Goal: Task Accomplishment & Management: Use online tool/utility

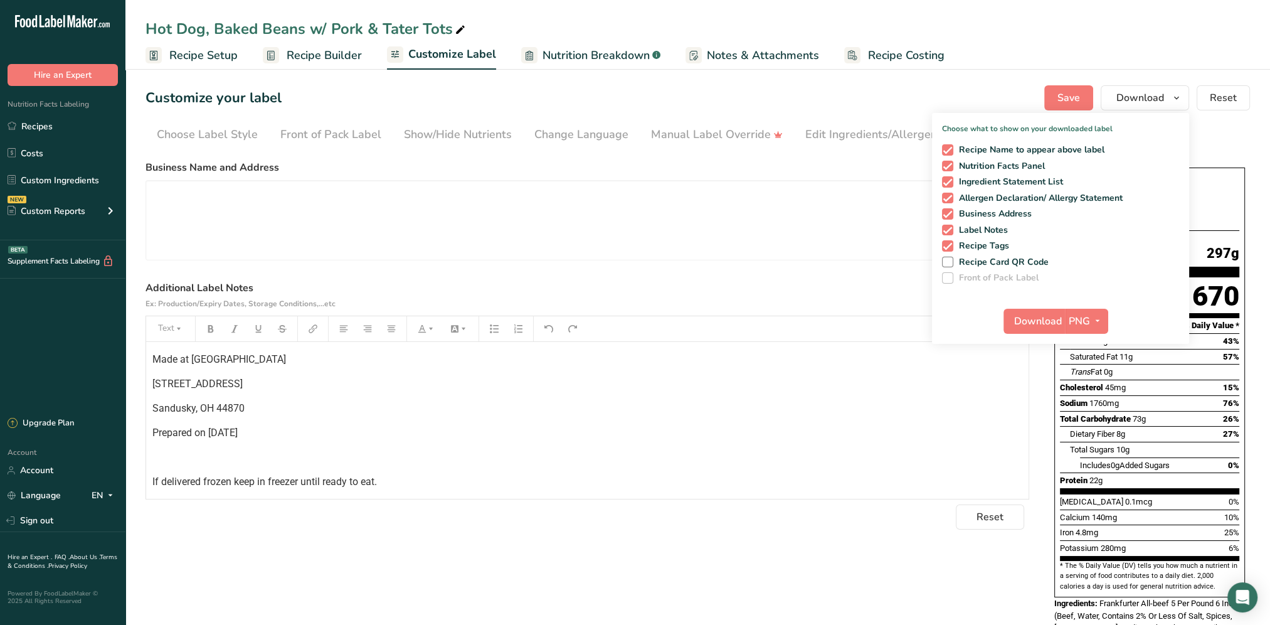
scroll to position [146, 0]
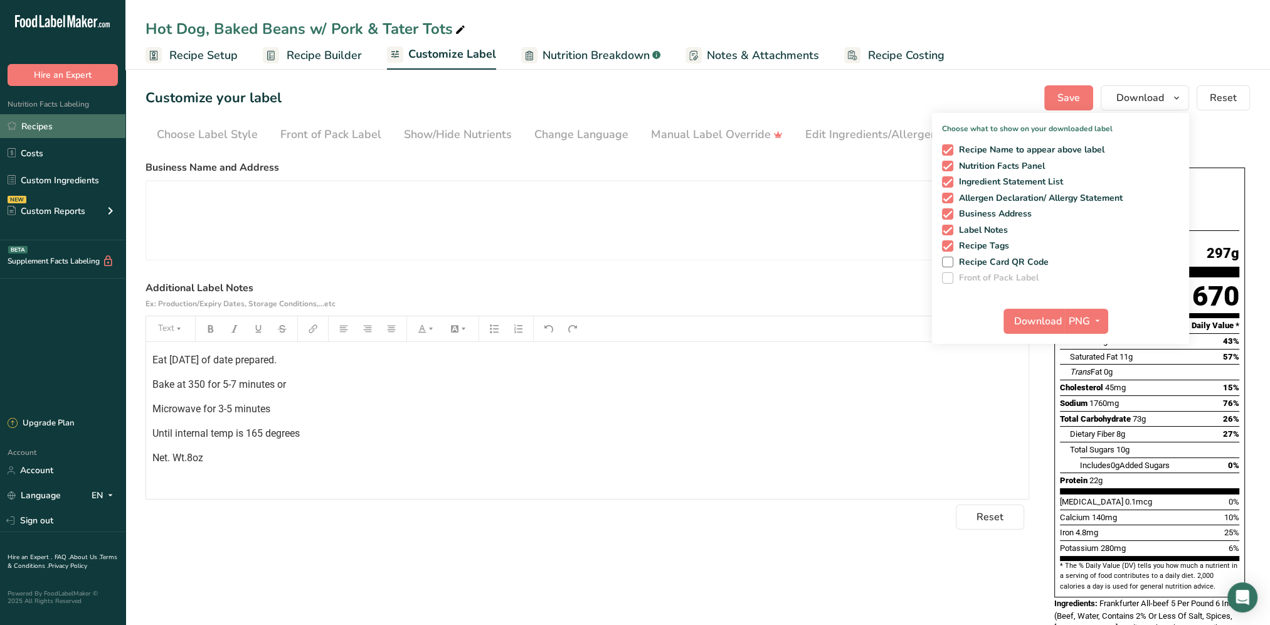
click at [37, 130] on link "Recipes" at bounding box center [62, 126] width 125 height 24
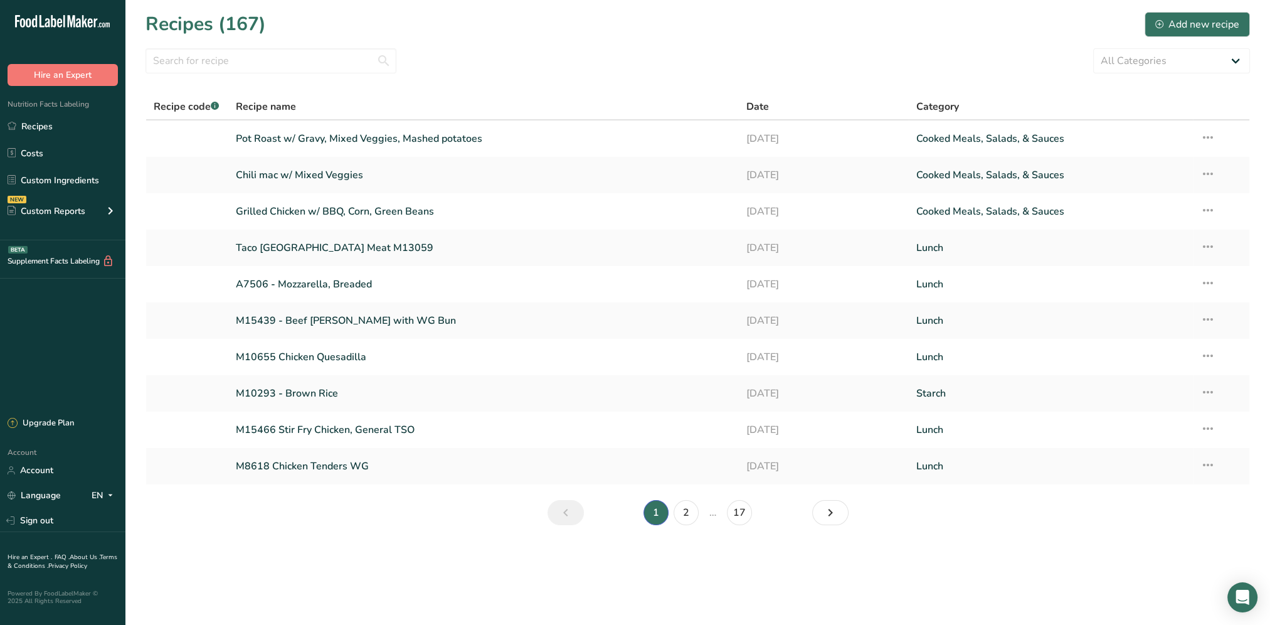
click at [697, 519] on li "2" at bounding box center [686, 512] width 30 height 25
click at [694, 519] on link "2" at bounding box center [685, 512] width 25 height 25
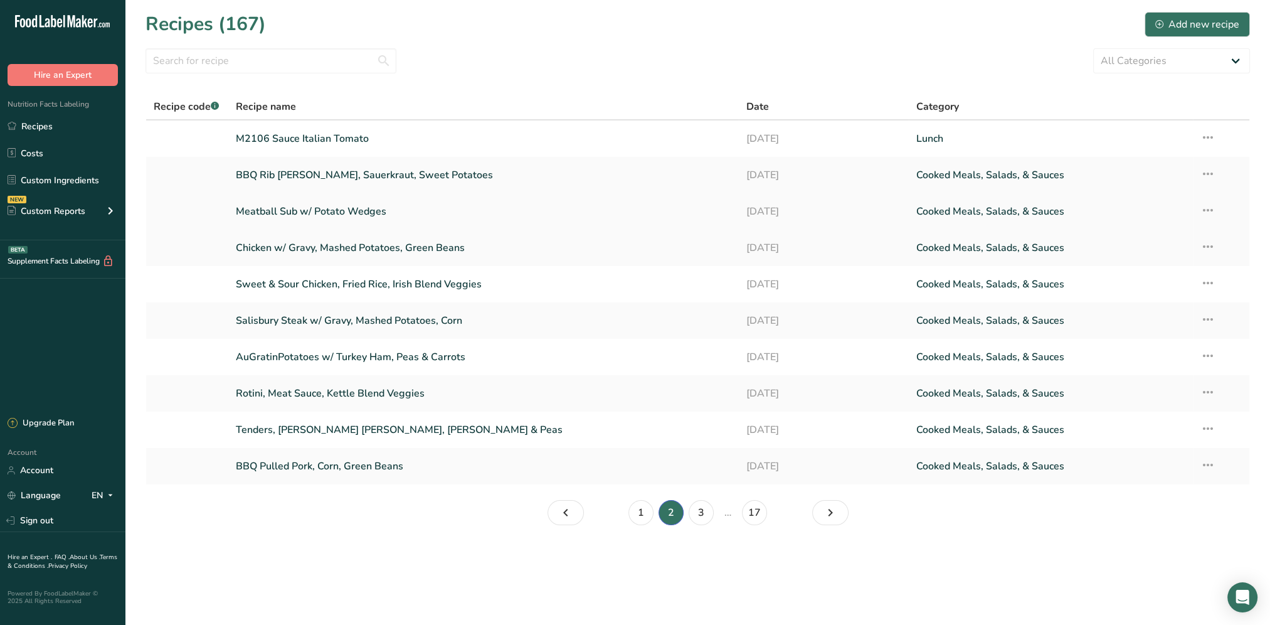
click at [329, 208] on link "Meatball Sub w/ Potato Wedges" at bounding box center [483, 211] width 495 height 26
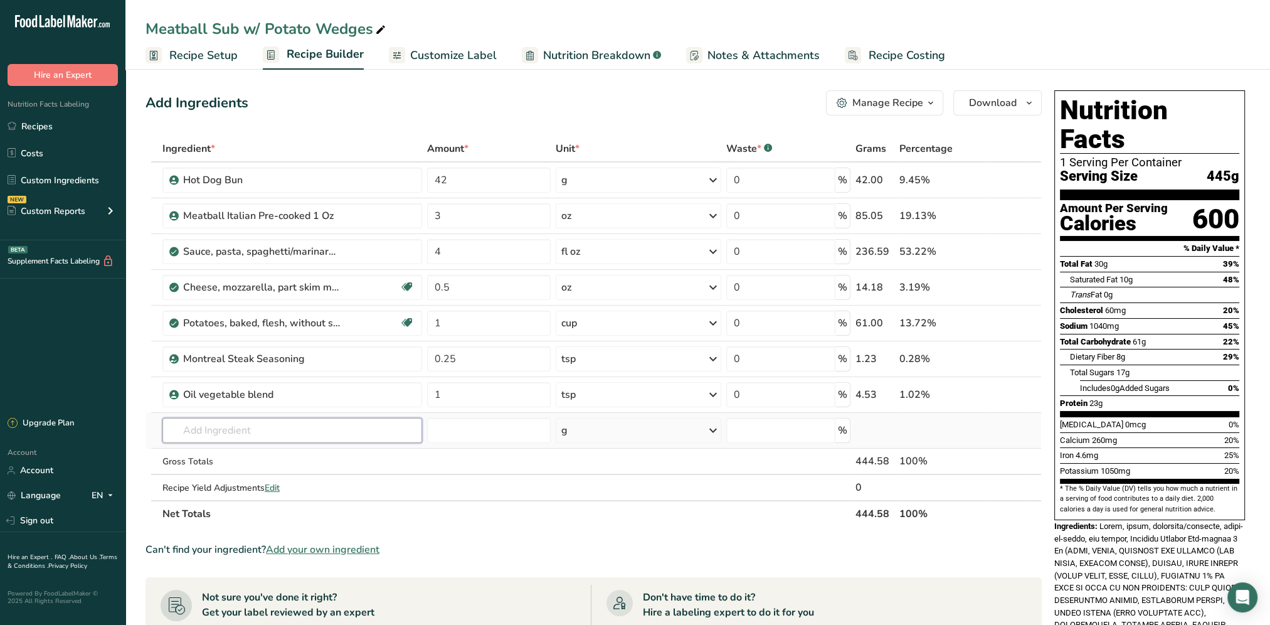
click at [229, 426] on input "text" at bounding box center [292, 430] width 260 height 25
click at [446, 50] on span "Customize Label" at bounding box center [453, 55] width 87 height 17
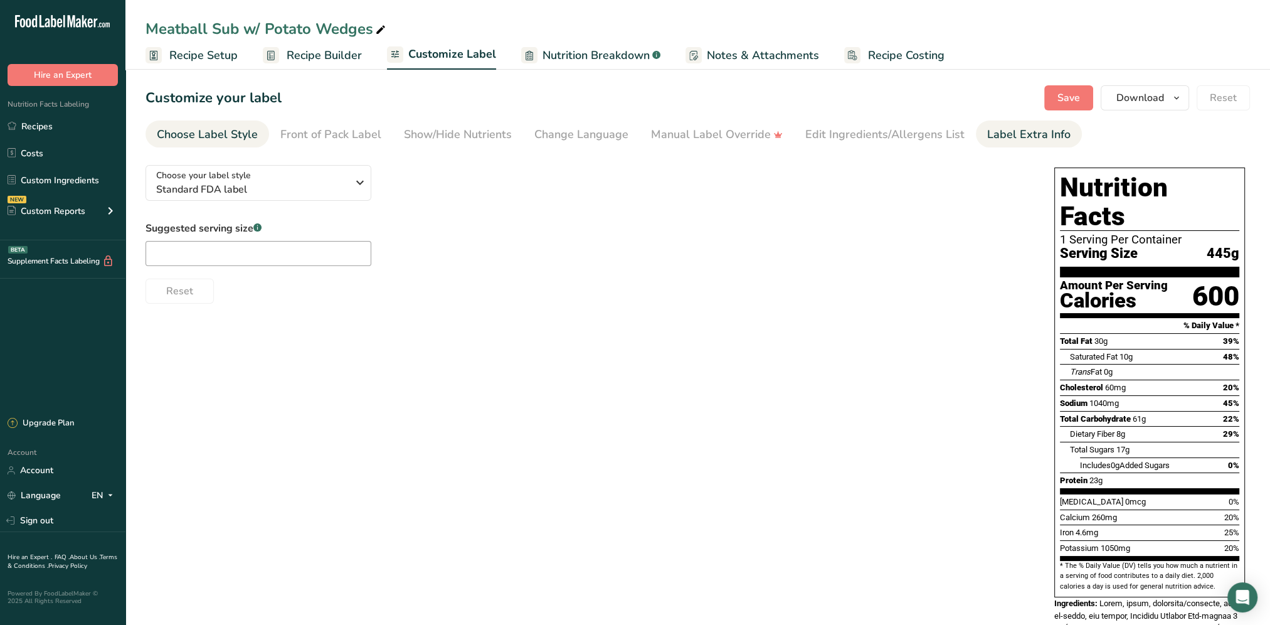
click at [1044, 131] on div "Label Extra Info" at bounding box center [1028, 134] width 83 height 17
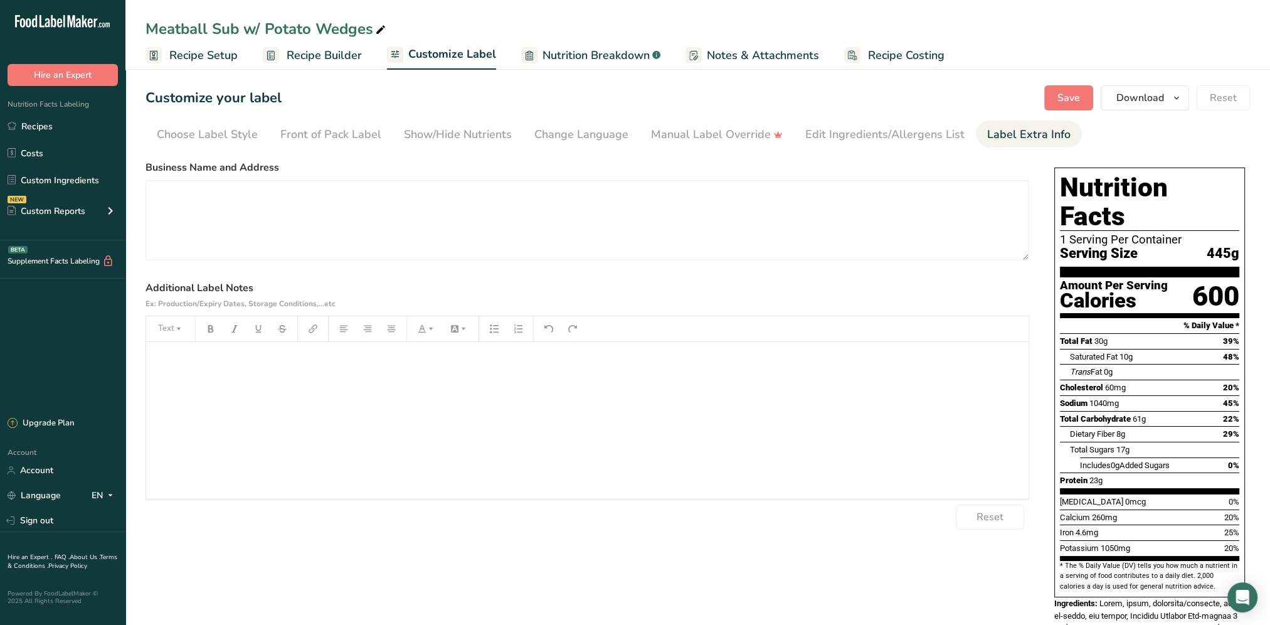
click at [216, 403] on div "﻿" at bounding box center [587, 420] width 882 height 157
drag, startPoint x: 301, startPoint y: 361, endPoint x: 147, endPoint y: 359, distance: 153.7
click at [147, 359] on div "can I please order two of these?" at bounding box center [587, 420] width 882 height 157
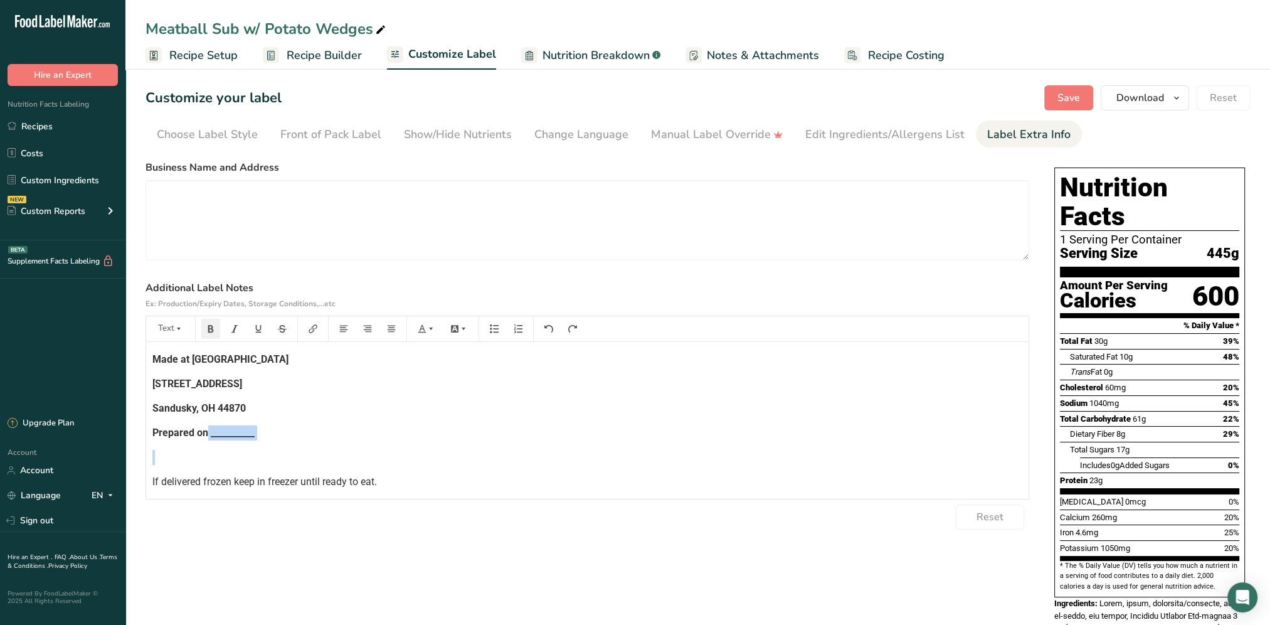
drag, startPoint x: 257, startPoint y: 440, endPoint x: 207, endPoint y: 439, distance: 50.2
click at [207, 439] on div "Made at [GEOGRAPHIC_DATA] [STREET_ADDRESS] Prepared on __________ If delivered …" at bounding box center [587, 477] width 882 height 270
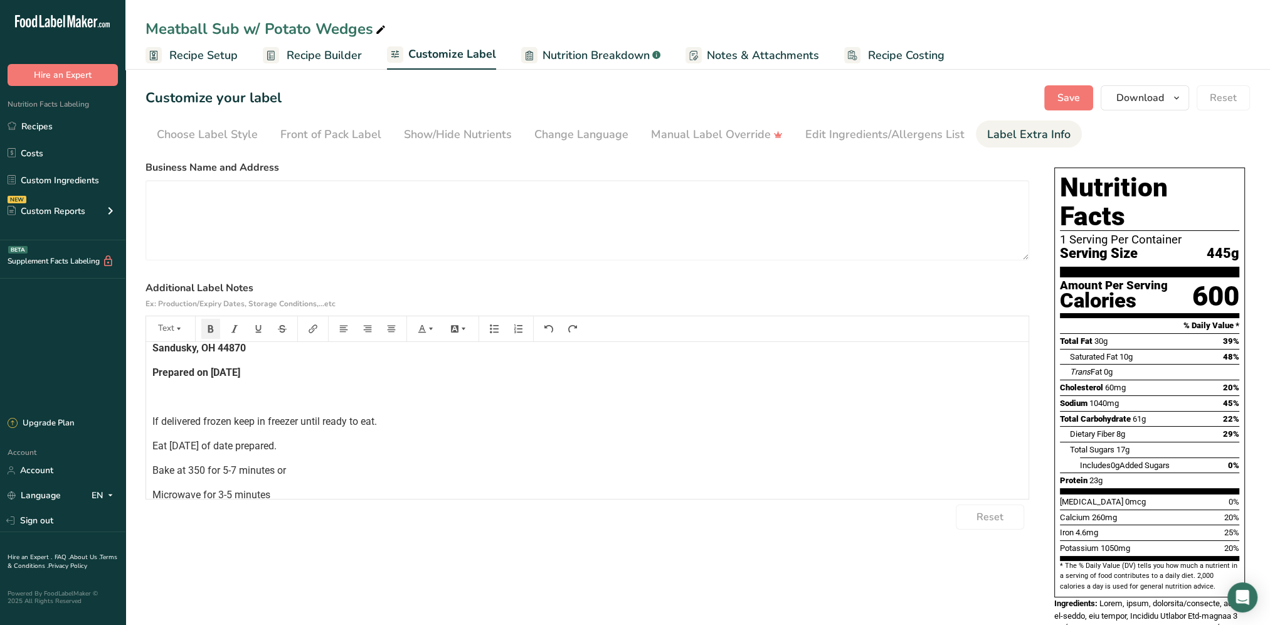
scroll to position [122, 0]
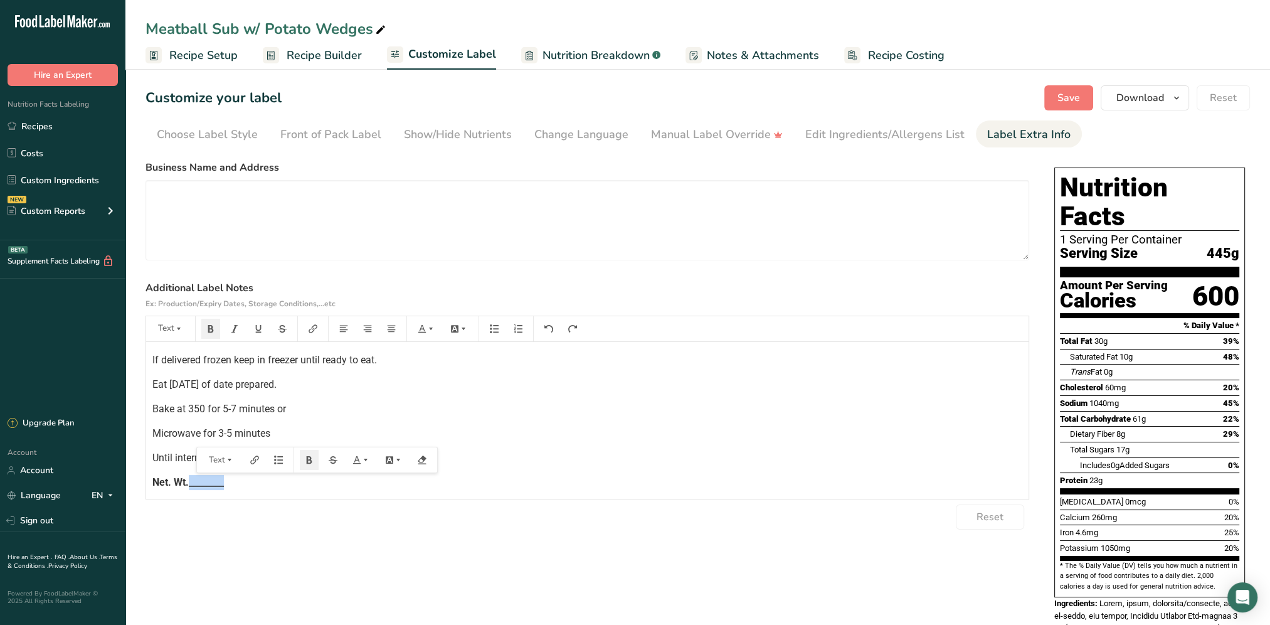
drag, startPoint x: 232, startPoint y: 484, endPoint x: 188, endPoint y: 489, distance: 44.2
click at [188, 489] on div "Made at [GEOGRAPHIC_DATA] [STREET_ADDRESS] Prepared on [DATE] ﻿ If delivered fr…" at bounding box center [587, 420] width 882 height 157
click at [190, 482] on span "Net. Wt.10oz" at bounding box center [181, 482] width 58 height 12
click at [233, 486] on p "Net. Wt. 10oz" at bounding box center [587, 482] width 870 height 15
click at [1065, 105] on button "Save" at bounding box center [1068, 97] width 49 height 25
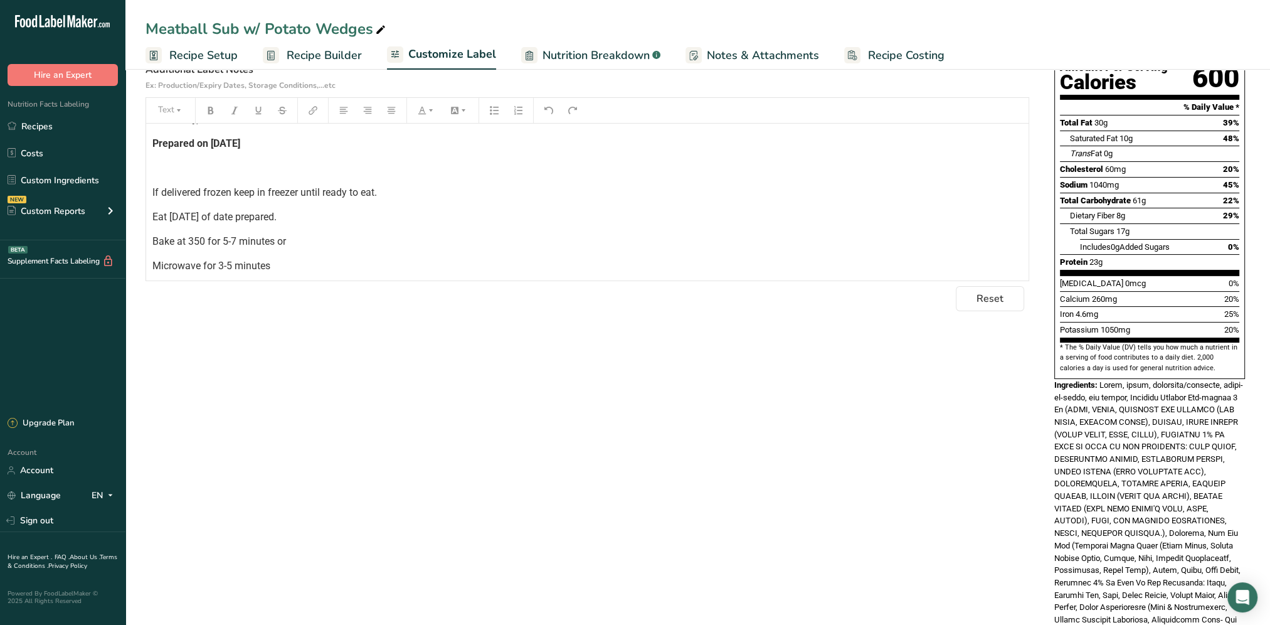
scroll to position [0, 0]
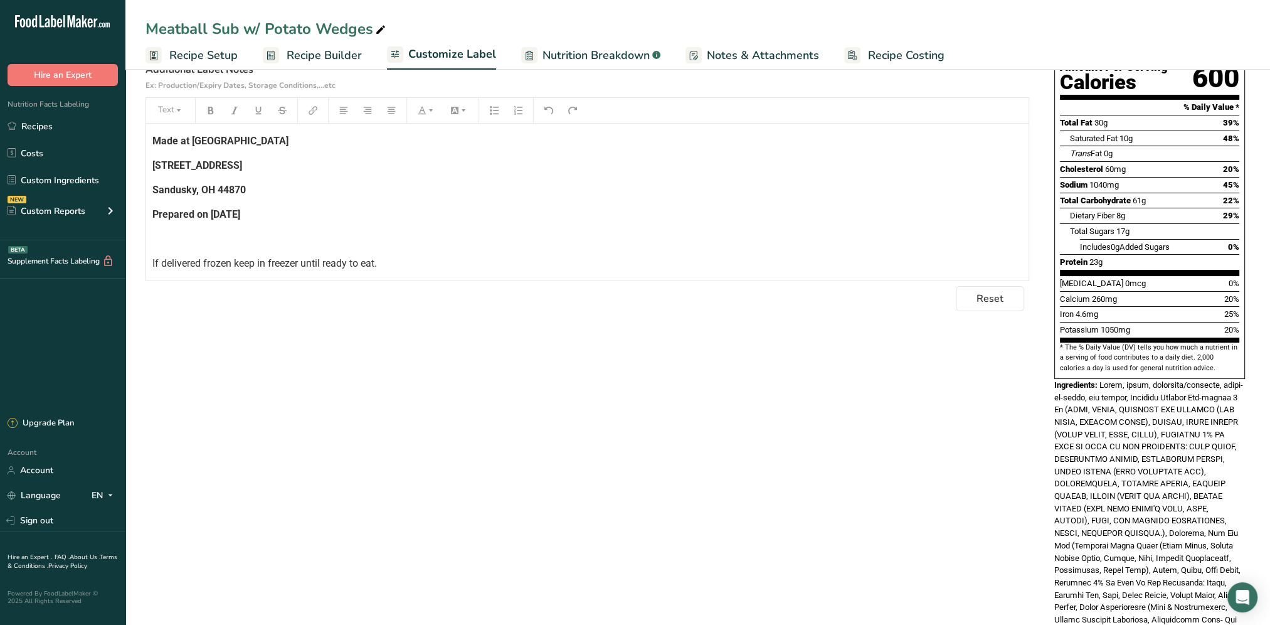
click at [233, 219] on p "Prepared on [DATE]" at bounding box center [587, 214] width 870 height 15
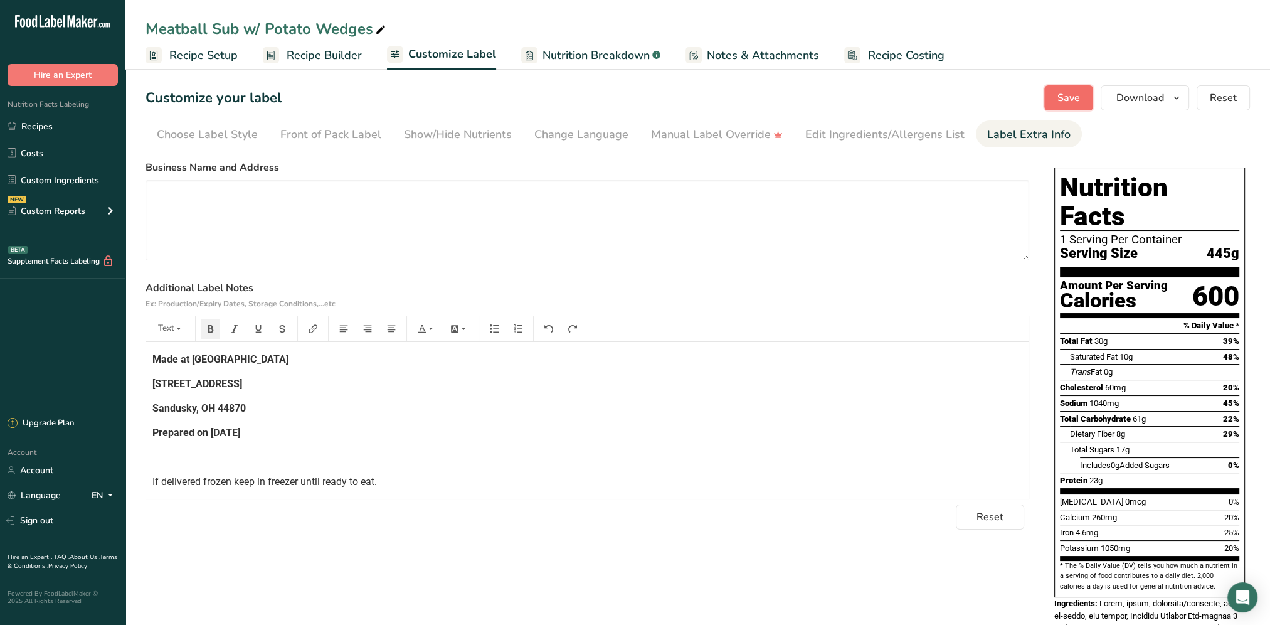
click at [1082, 92] on button "Save" at bounding box center [1068, 97] width 49 height 25
click at [199, 53] on span "Recipe Setup" at bounding box center [203, 55] width 68 height 17
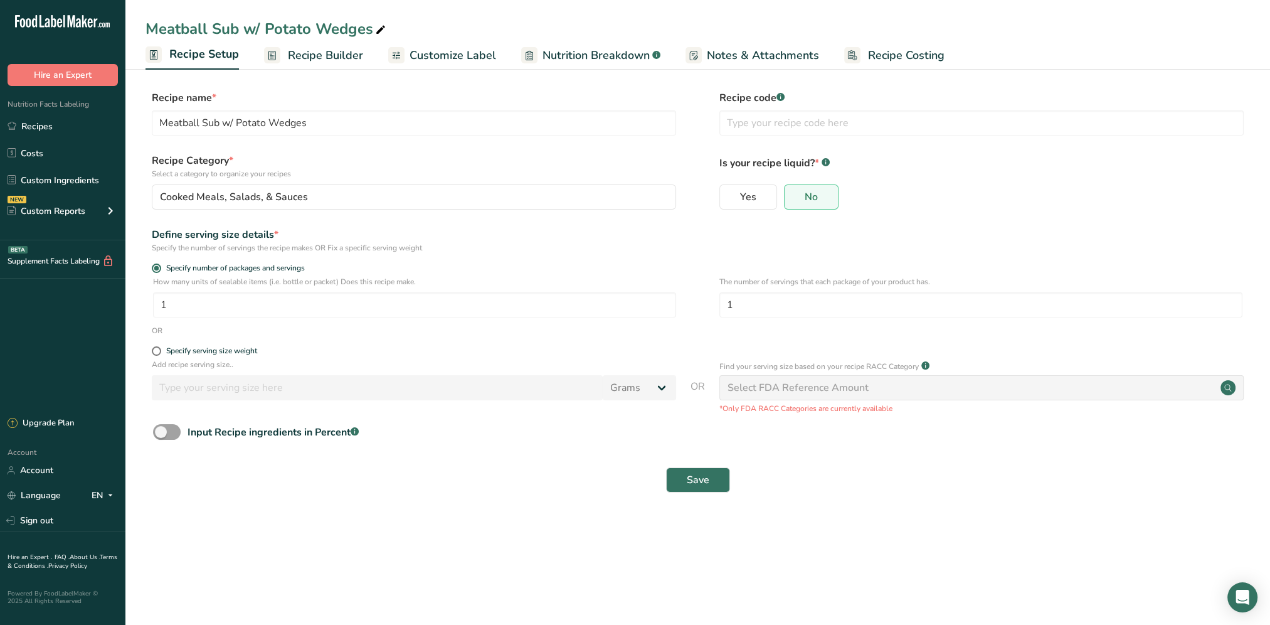
click at [334, 54] on span "Recipe Builder" at bounding box center [325, 55] width 75 height 17
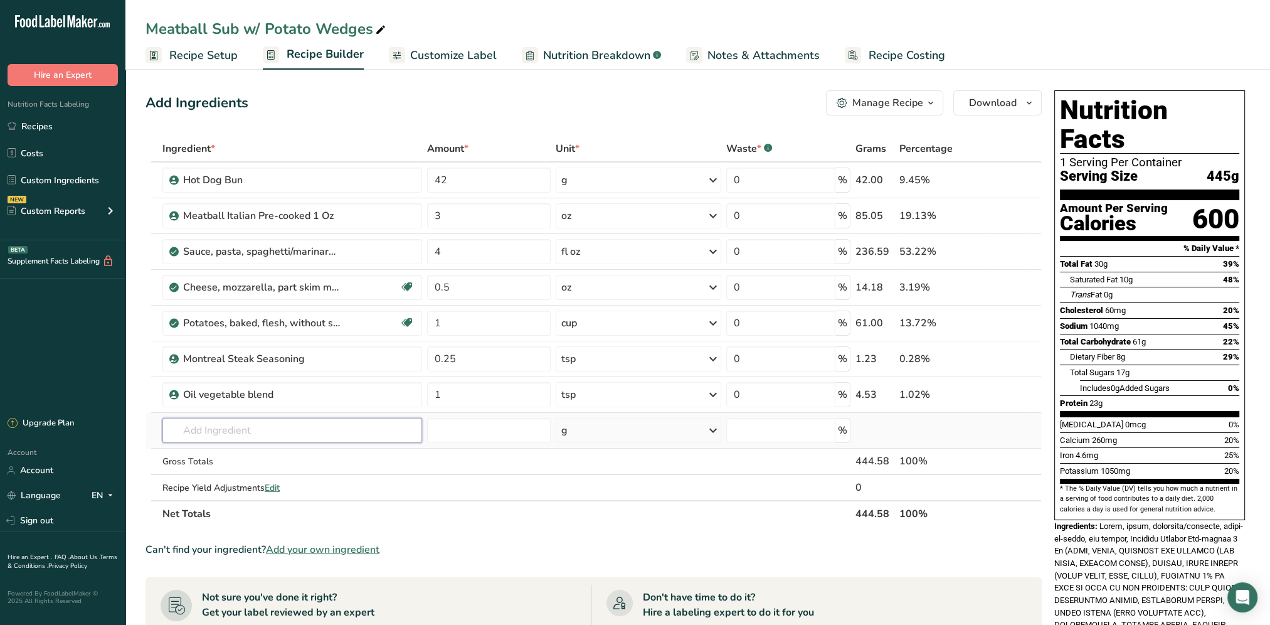
click at [260, 436] on input "text" at bounding box center [292, 430] width 260 height 25
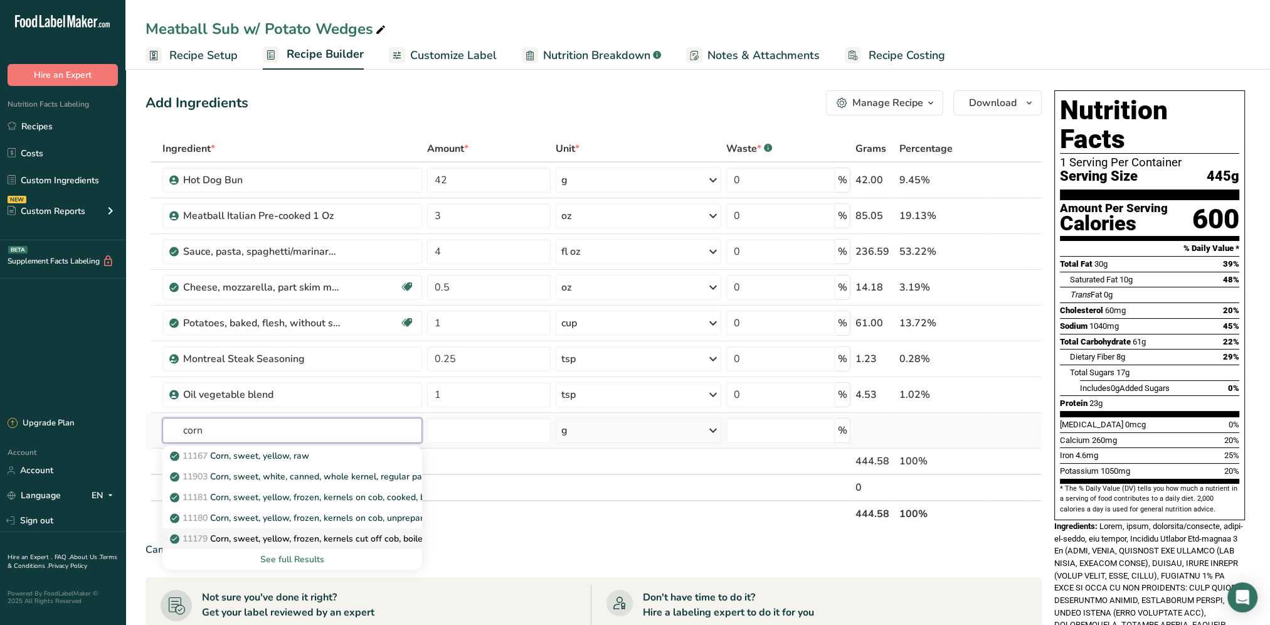
type input "corn"
click at [355, 540] on p "11179 Corn, sweet, yellow, frozen, kernels cut off cob, boiled, drained, withou…" at bounding box center [343, 538] width 342 height 13
type input "Corn, sweet, yellow, frozen, kernels cut off cob, boiled, drained, without salt"
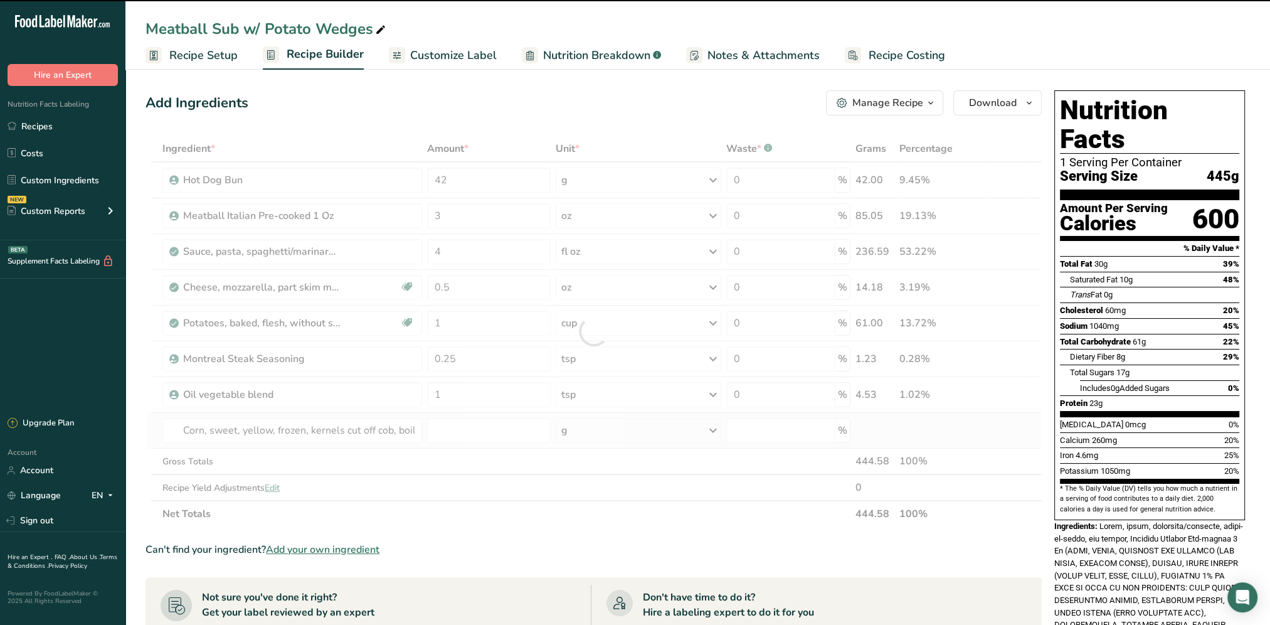
type input "0"
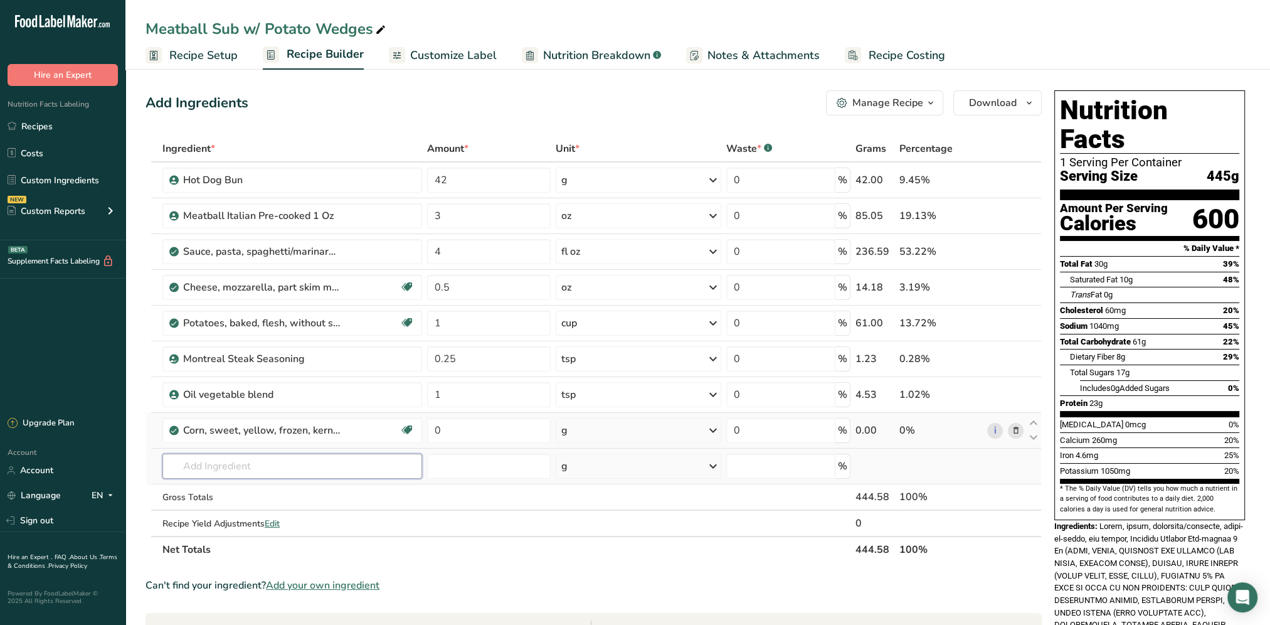
click at [267, 460] on input "text" at bounding box center [292, 465] width 260 height 25
click at [212, 54] on span "Recipe Setup" at bounding box center [203, 55] width 68 height 17
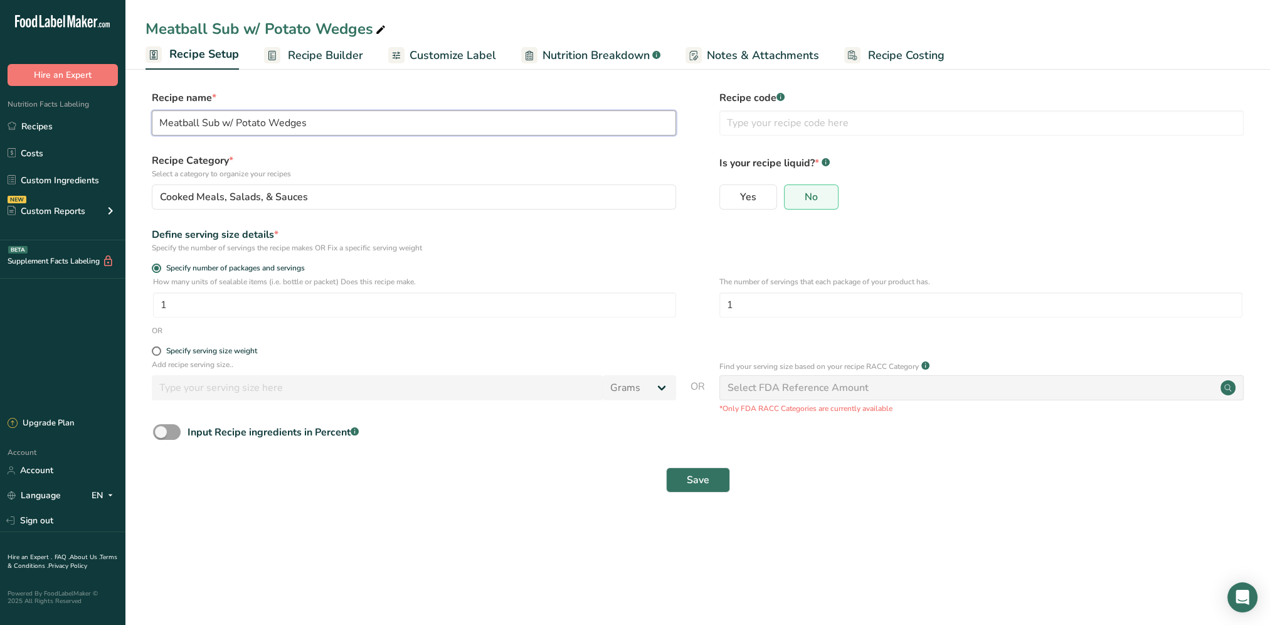
click at [356, 124] on input "Meatball Sub w/ Potato Wedges" at bounding box center [414, 122] width 524 height 25
type input "Meatball Sub w/ Potato Wedges & Mixed Veggies"
click at [713, 480] on button "Save" at bounding box center [698, 479] width 64 height 25
